Goal: Information Seeking & Learning: Learn about a topic

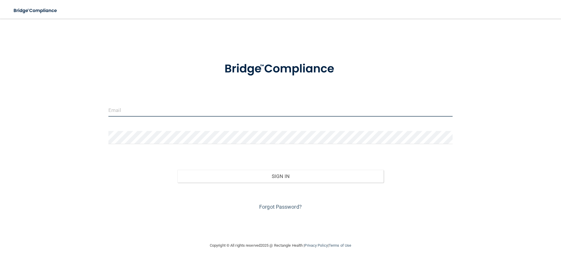
click at [140, 110] on input "email" at bounding box center [280, 109] width 344 height 13
type input "[EMAIL_ADDRESS][DOMAIN_NAME]"
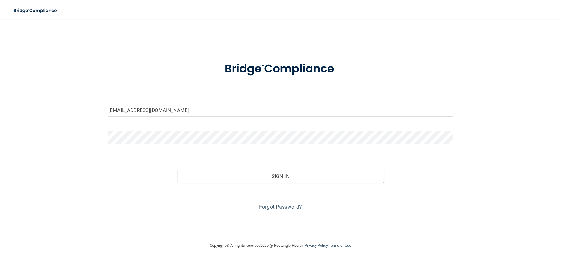
click at [177, 170] on button "Sign In" at bounding box center [280, 176] width 206 height 13
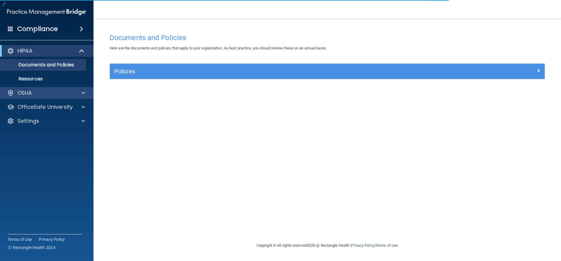
click at [43, 97] on div "OSHA" at bounding box center [47, 93] width 94 height 12
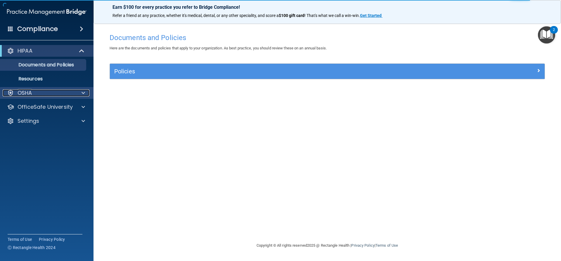
click at [32, 96] on p "OSHA" at bounding box center [25, 92] width 15 height 7
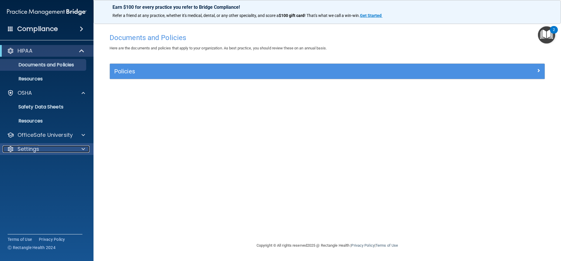
click at [63, 147] on div "Settings" at bounding box center [39, 148] width 72 height 7
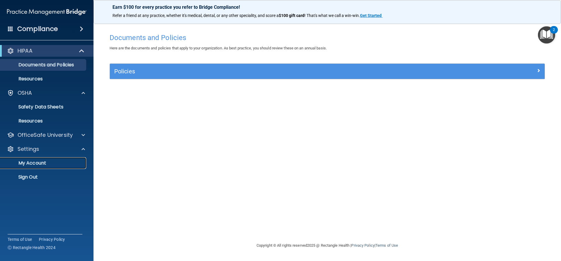
click at [59, 166] on link "My Account" at bounding box center [40, 163] width 92 height 12
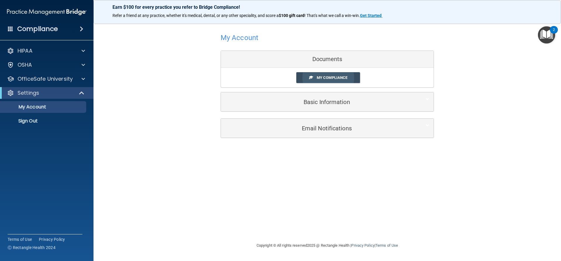
click at [311, 77] on span at bounding box center [311, 77] width 4 height 4
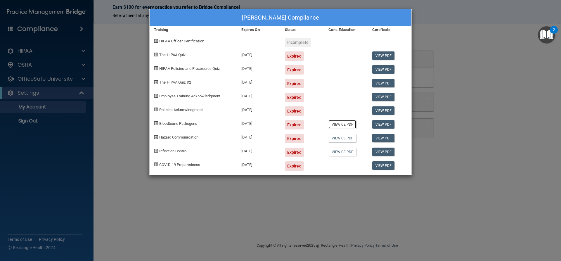
click at [351, 124] on link "View CE PDF" at bounding box center [342, 124] width 28 height 8
drag, startPoint x: 369, startPoint y: 15, endPoint x: 366, endPoint y: 13, distance: 3.5
click at [369, 15] on div "Kaycee Carter's Compliance" at bounding box center [281, 17] width 262 height 17
click at [5, 97] on div "Kaycee Carter's Compliance Training Expires On Status Cont. Education Certifica…" at bounding box center [280, 130] width 561 height 261
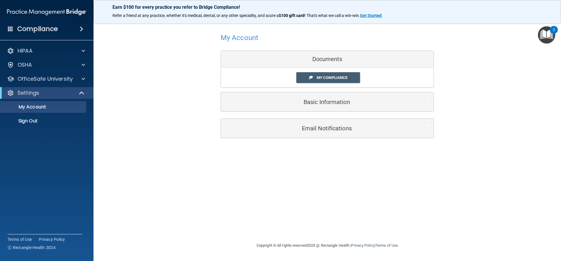
click at [543, 35] on img "Open Resource Center, 2 new notifications" at bounding box center [546, 34] width 17 height 17
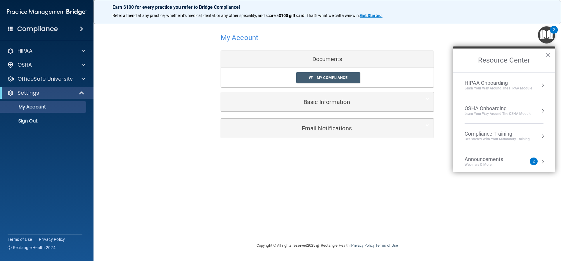
click at [333, 70] on div "My Compliance My Compliance My BAA" at bounding box center [327, 78] width 213 height 20
click at [330, 77] on span "My Compliance" at bounding box center [332, 77] width 31 height 4
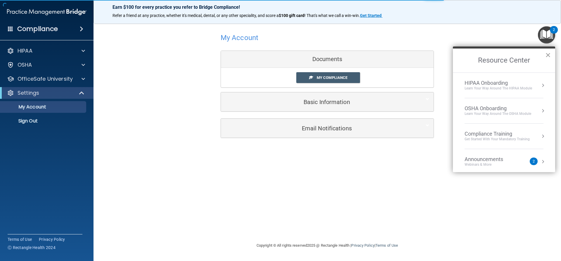
click at [546, 56] on button "×" at bounding box center [548, 54] width 6 height 9
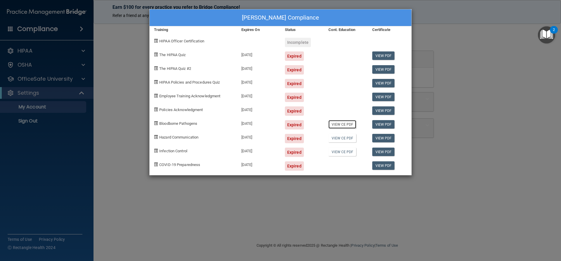
click at [340, 123] on link "View CE PDF" at bounding box center [342, 124] width 28 height 8
click at [439, 22] on div "[PERSON_NAME] Compliance Training Expires On Status Cont. Education Certificate…" at bounding box center [280, 130] width 561 height 261
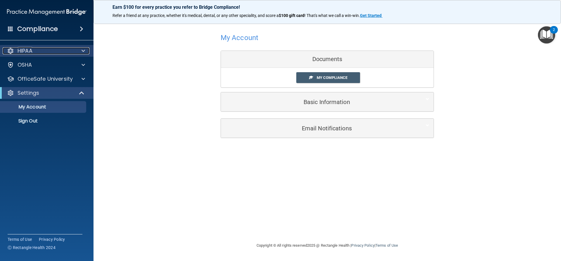
click at [34, 48] on div "HIPAA" at bounding box center [39, 50] width 72 height 7
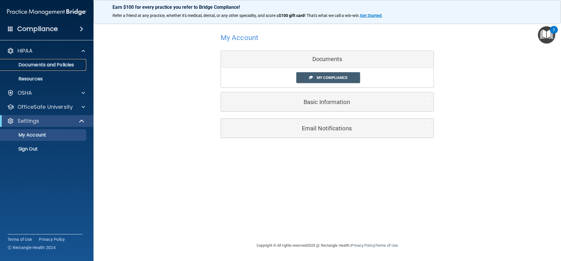
click at [51, 67] on p "Documents and Policies" at bounding box center [44, 65] width 80 height 6
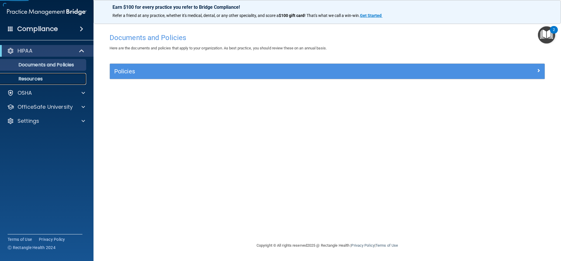
click at [50, 78] on p "Resources" at bounding box center [44, 79] width 80 height 6
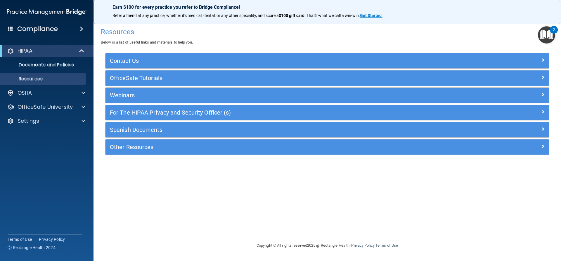
click at [72, 28] on div "Compliance" at bounding box center [46, 28] width 93 height 13
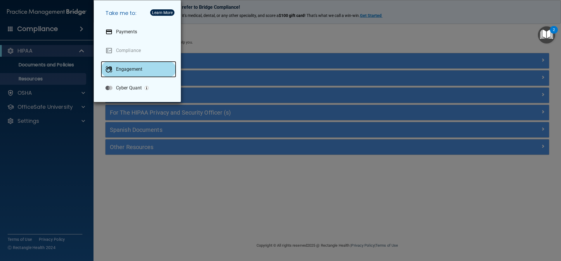
click at [113, 67] on div "Engagement" at bounding box center [138, 69] width 75 height 16
click at [55, 63] on div "Take me to: Payments Compliance Engagement Cyber Quant" at bounding box center [280, 130] width 561 height 261
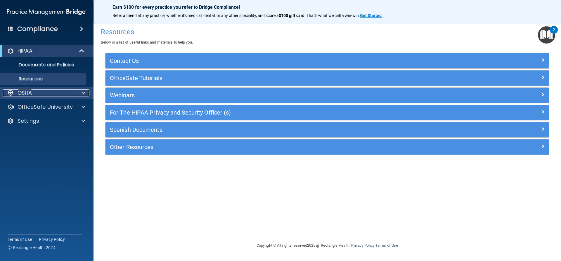
click at [55, 96] on div "OSHA" at bounding box center [39, 92] width 72 height 7
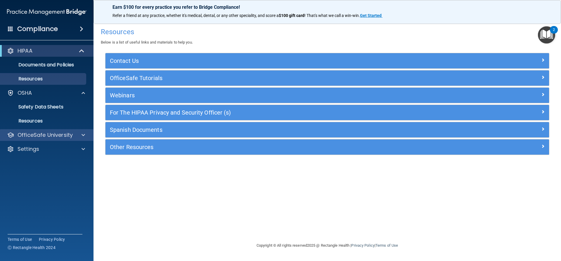
click at [54, 140] on div "OfficeSafe University" at bounding box center [47, 135] width 94 height 12
click at [65, 133] on p "OfficeSafe University" at bounding box center [45, 134] width 55 height 7
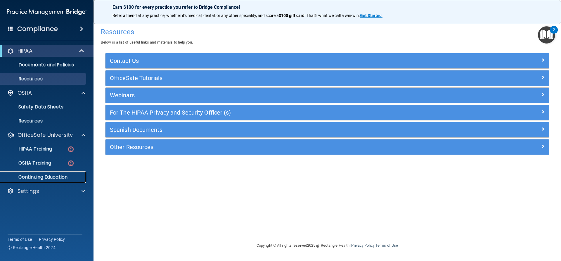
click at [60, 180] on link "Continuing Education" at bounding box center [40, 177] width 92 height 12
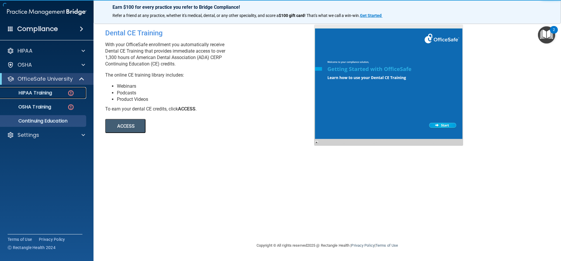
click at [48, 94] on p "HIPAA Training" at bounding box center [28, 93] width 48 height 6
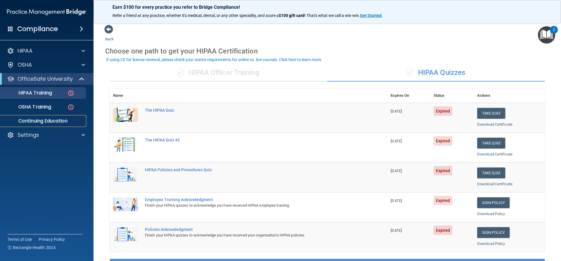
click at [35, 118] on p "Continuing Education" at bounding box center [44, 121] width 80 height 6
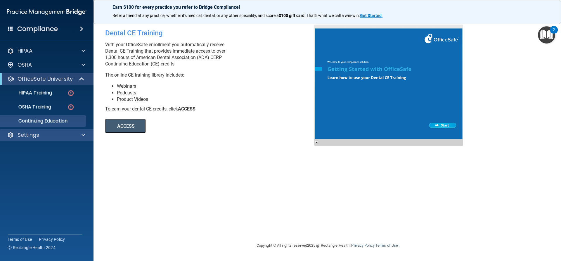
click at [65, 139] on div "Settings" at bounding box center [47, 135] width 94 height 12
click at [37, 132] on p "Settings" at bounding box center [29, 134] width 22 height 7
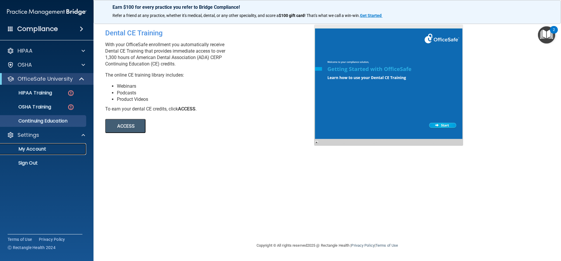
click at [42, 153] on link "My Account" at bounding box center [40, 149] width 92 height 12
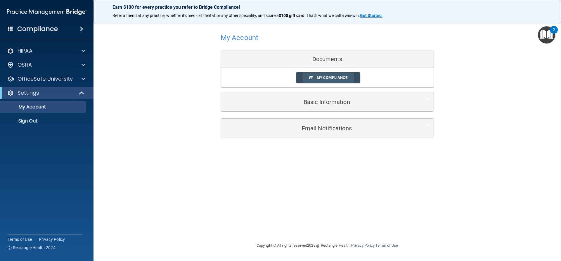
click at [324, 75] on link "My Compliance" at bounding box center [328, 77] width 64 height 11
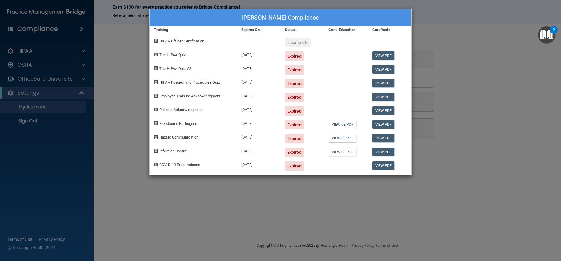
click at [508, 122] on div "[PERSON_NAME] Compliance Training Expires On Status Cont. Education Certificate…" at bounding box center [280, 130] width 561 height 261
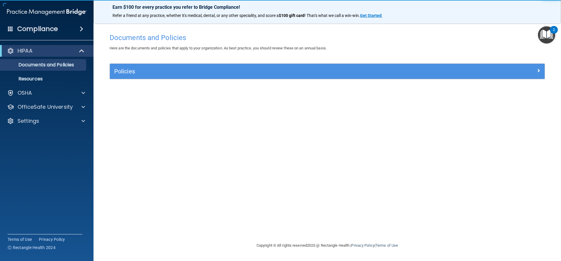
click at [49, 26] on h4 "Compliance" at bounding box center [37, 29] width 41 height 8
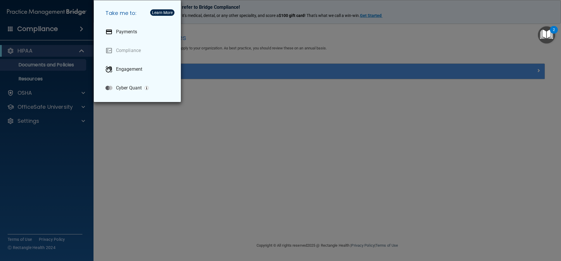
click at [255, 88] on div "Take me to: Payments Compliance Engagement Cyber Quant" at bounding box center [280, 130] width 561 height 261
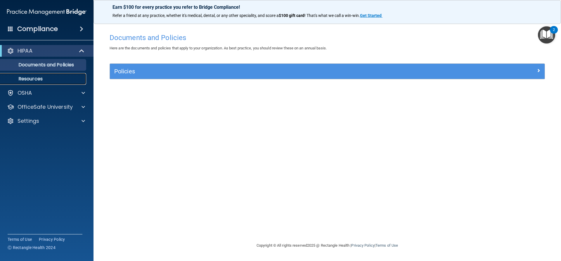
click at [31, 84] on link "Resources" at bounding box center [40, 79] width 92 height 12
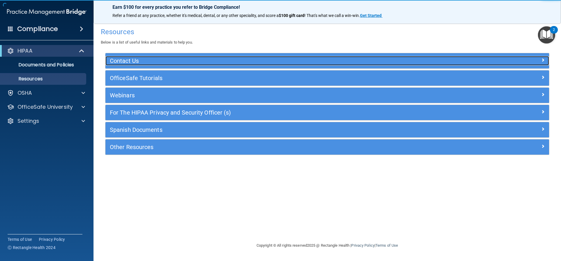
click at [156, 61] on h5 "Contact Us" at bounding box center [272, 61] width 324 height 6
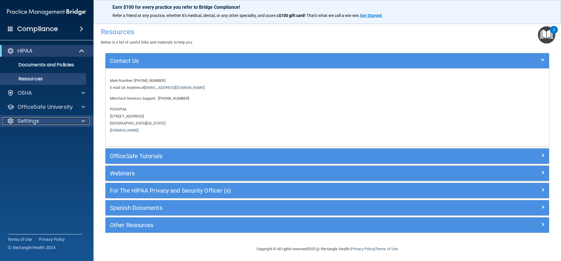
click at [46, 122] on div "Settings" at bounding box center [39, 120] width 72 height 7
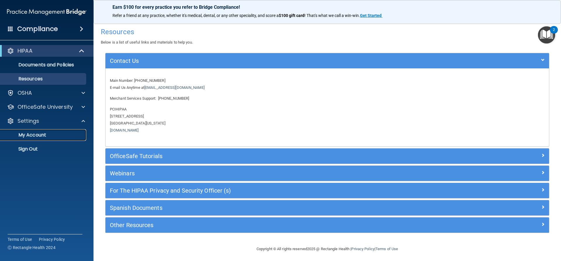
click at [40, 135] on p "My Account" at bounding box center [44, 135] width 80 height 6
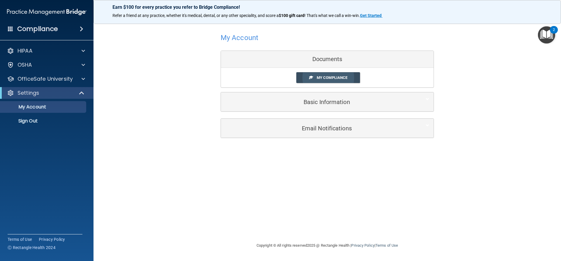
click at [323, 79] on span "My Compliance" at bounding box center [332, 77] width 31 height 4
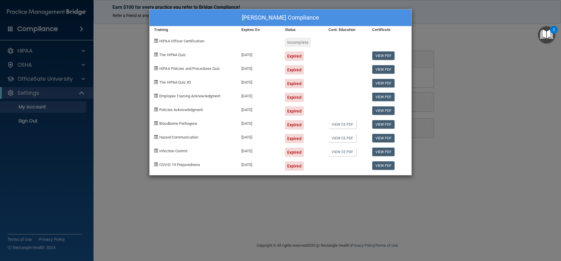
click at [134, 60] on div "Kaycee Carter's Compliance Training Expires On Status Cont. Education Certifica…" at bounding box center [280, 130] width 561 height 261
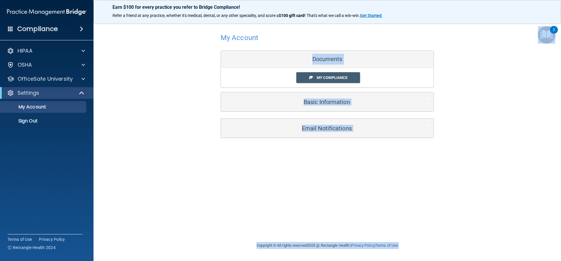
click at [538, 32] on body "Compliance HIPAA Documents and Policies Report an Incident Business Associates …" at bounding box center [280, 130] width 561 height 261
click at [544, 32] on img "Open Resource Center, 2 new notifications" at bounding box center [546, 34] width 17 height 17
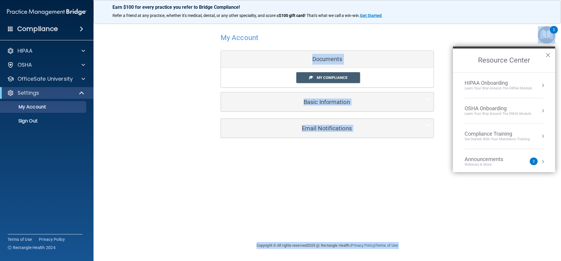
click at [223, 217] on div "My Account Documents My Compliance My Compliance My BAA Basic Information Full …" at bounding box center [327, 130] width 444 height 211
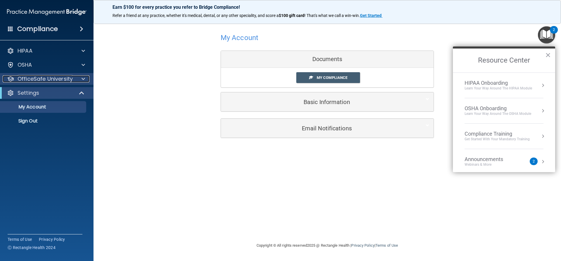
click at [34, 79] on p "OfficeSafe University" at bounding box center [45, 78] width 55 height 7
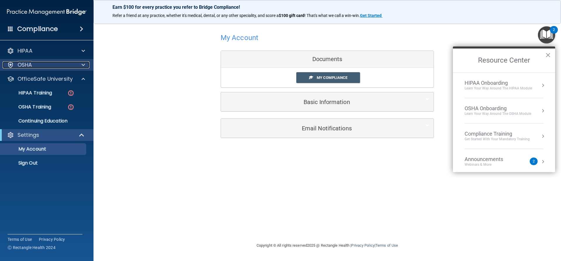
click at [43, 67] on div "OSHA" at bounding box center [39, 64] width 72 height 7
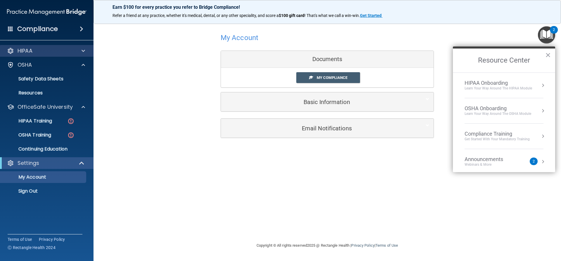
click at [48, 55] on div "HIPAA" at bounding box center [47, 51] width 94 height 12
click at [44, 93] on p "Resources" at bounding box center [44, 93] width 80 height 6
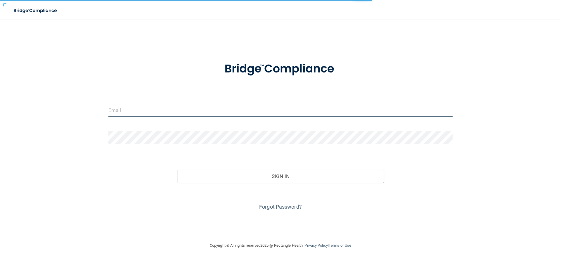
type input "[EMAIL_ADDRESS][DOMAIN_NAME]"
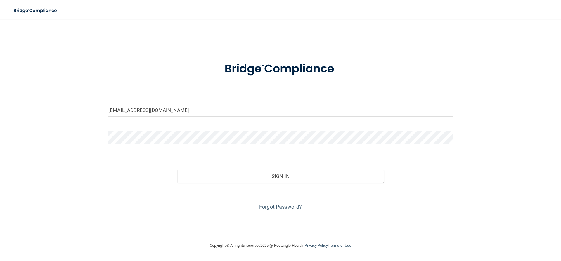
click at [177, 170] on button "Sign In" at bounding box center [280, 176] width 206 height 13
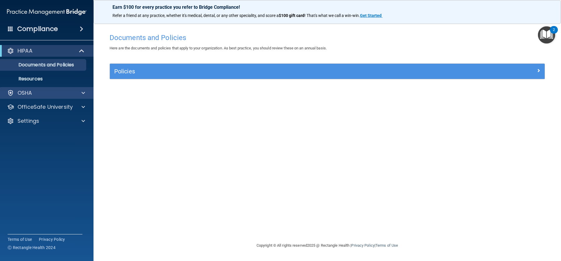
click at [70, 96] on div "OSHA" at bounding box center [47, 93] width 94 height 12
click at [85, 91] on div at bounding box center [82, 92] width 15 height 7
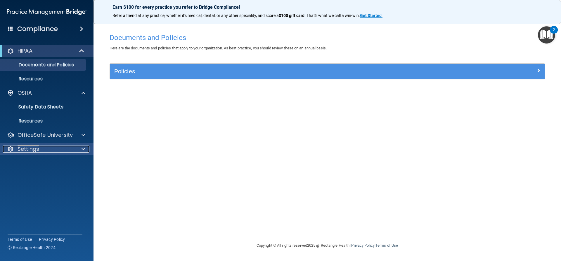
click at [48, 148] on div "Settings" at bounding box center [39, 148] width 72 height 7
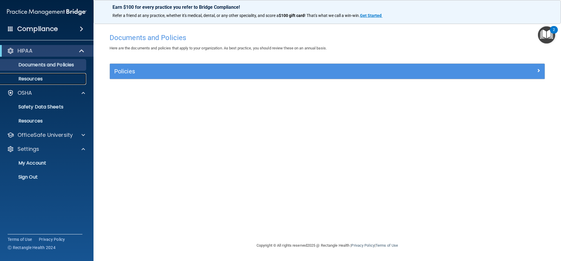
click at [40, 81] on p "Resources" at bounding box center [44, 79] width 80 height 6
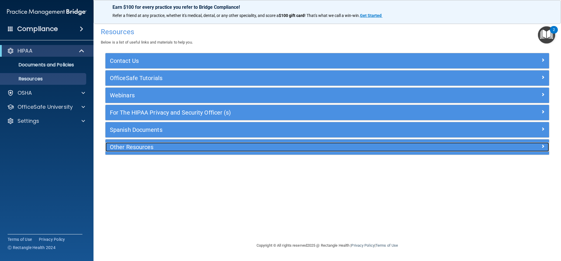
click at [125, 145] on h5 "Other Resources" at bounding box center [272, 147] width 324 height 6
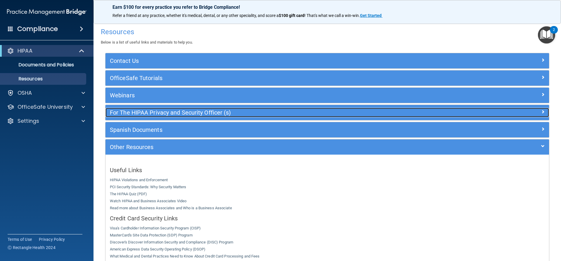
click at [541, 113] on span at bounding box center [543, 111] width 4 height 7
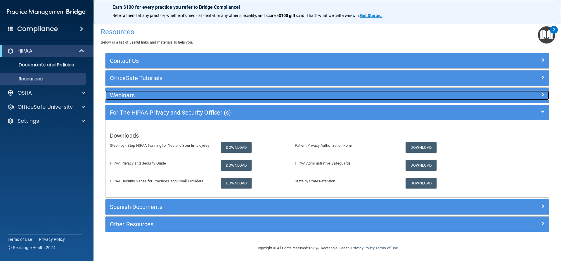
click at [535, 91] on div at bounding box center [493, 94] width 111 height 7
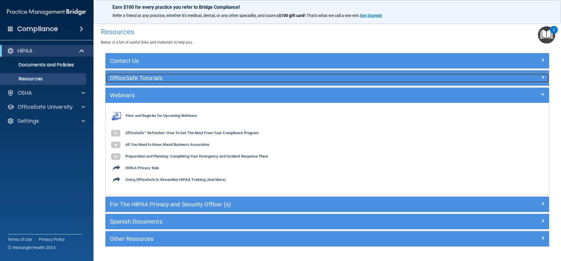
click at [534, 78] on div at bounding box center [493, 76] width 111 height 7
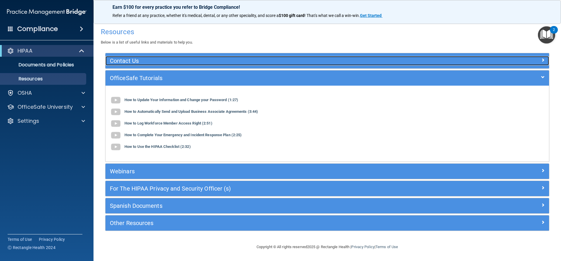
click at [537, 57] on div at bounding box center [493, 59] width 111 height 7
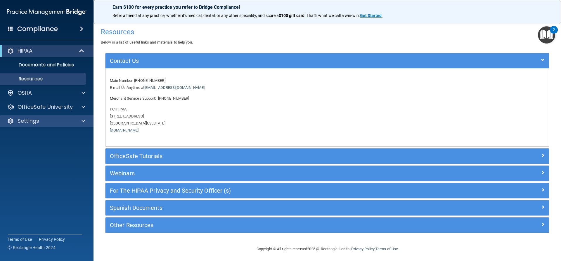
click at [40, 125] on div "Settings" at bounding box center [47, 121] width 94 height 12
click at [66, 122] on div "Settings" at bounding box center [39, 120] width 72 height 7
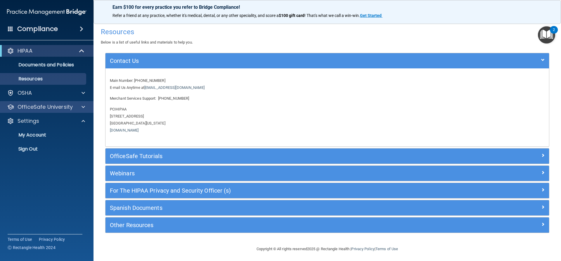
click at [75, 111] on div "OfficeSafe University" at bounding box center [47, 107] width 94 height 12
click at [81, 108] on div at bounding box center [82, 106] width 15 height 7
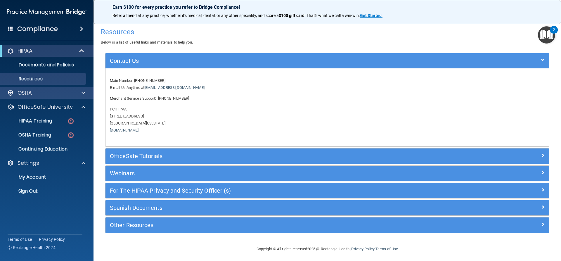
click at [81, 89] on div "OSHA" at bounding box center [47, 93] width 94 height 12
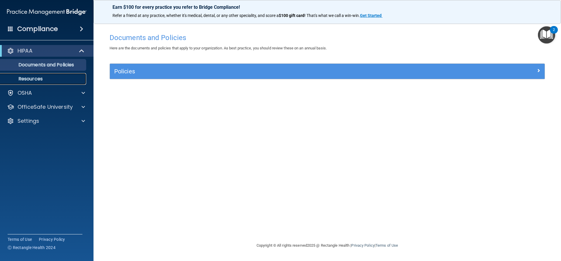
click at [50, 79] on p "Resources" at bounding box center [44, 79] width 80 height 6
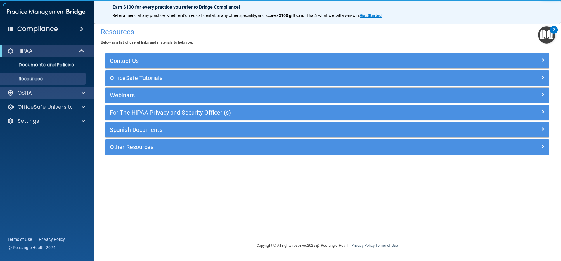
click at [42, 97] on div "OSHA" at bounding box center [47, 93] width 94 height 12
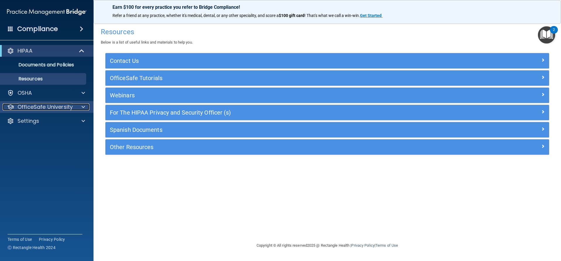
click at [44, 108] on p "OfficeSafe University" at bounding box center [45, 106] width 55 height 7
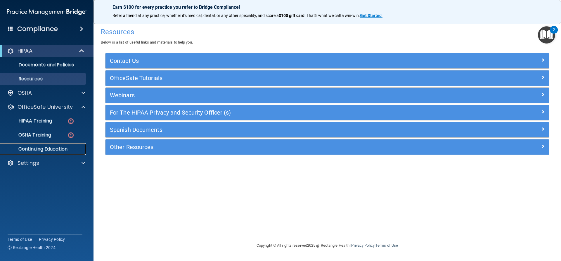
click at [44, 150] on p "Continuing Education" at bounding box center [44, 149] width 80 height 6
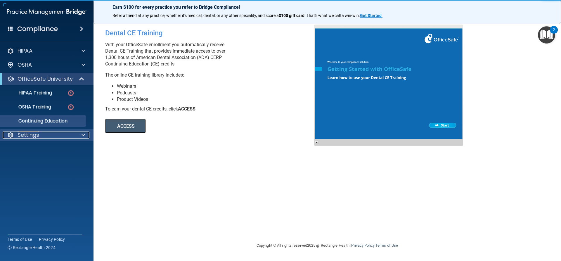
click at [44, 135] on div "Settings" at bounding box center [39, 134] width 72 height 7
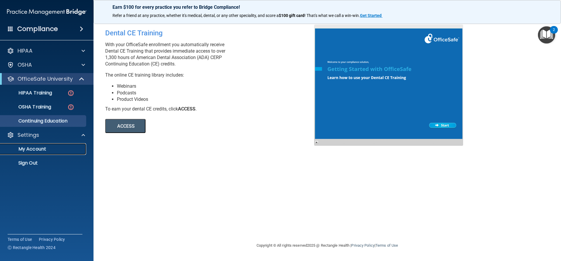
click at [42, 151] on p "My Account" at bounding box center [44, 149] width 80 height 6
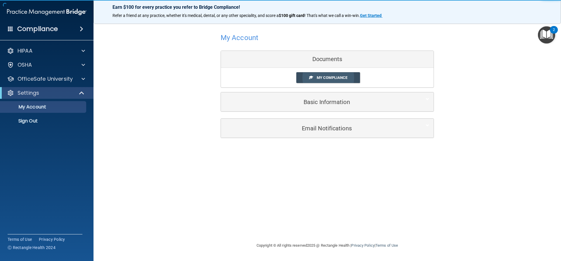
click at [325, 73] on link "My Compliance" at bounding box center [328, 77] width 64 height 11
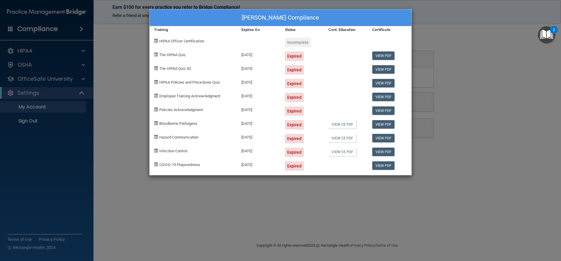
click at [364, 1] on div "[PERSON_NAME] Compliance Training Expires On Status Cont. Education Certificate…" at bounding box center [280, 130] width 561 height 261
